Goal: Find specific page/section: Find specific page/section

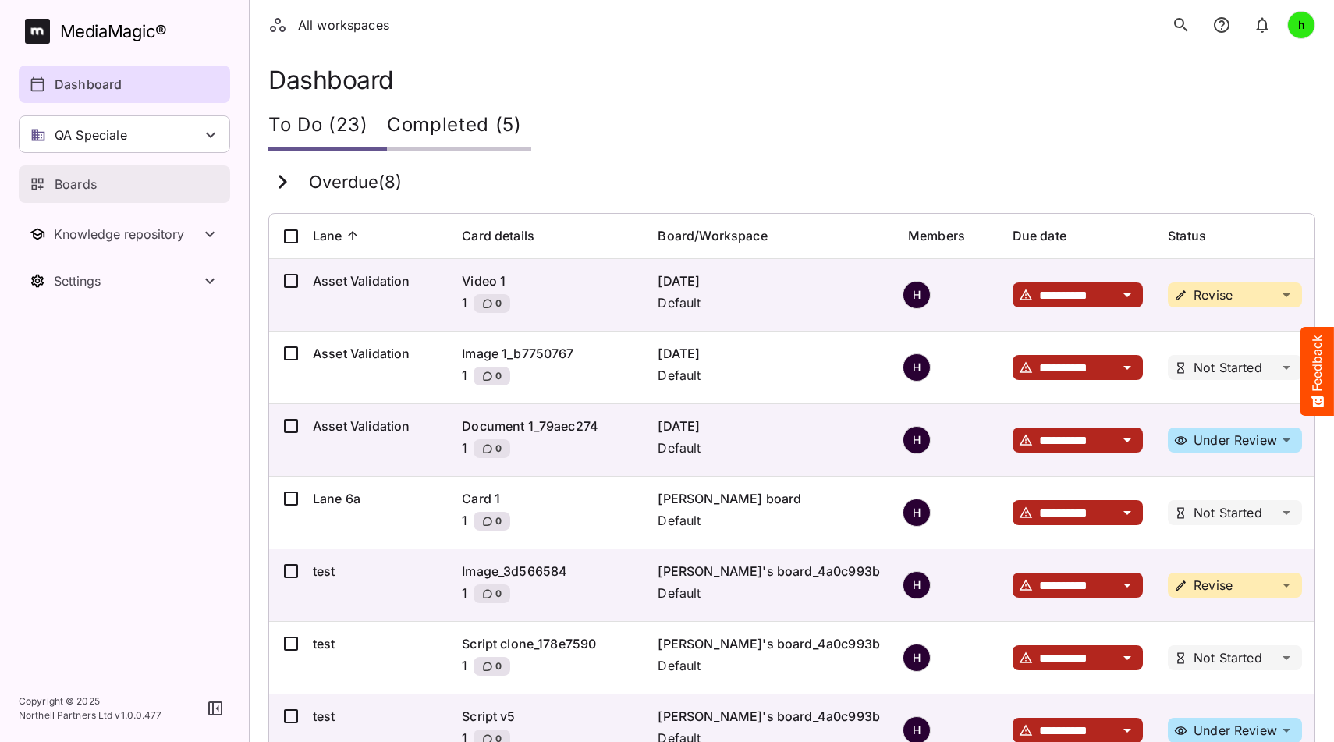
click at [69, 181] on p "Boards" at bounding box center [76, 184] width 42 height 19
